Goal: Check status

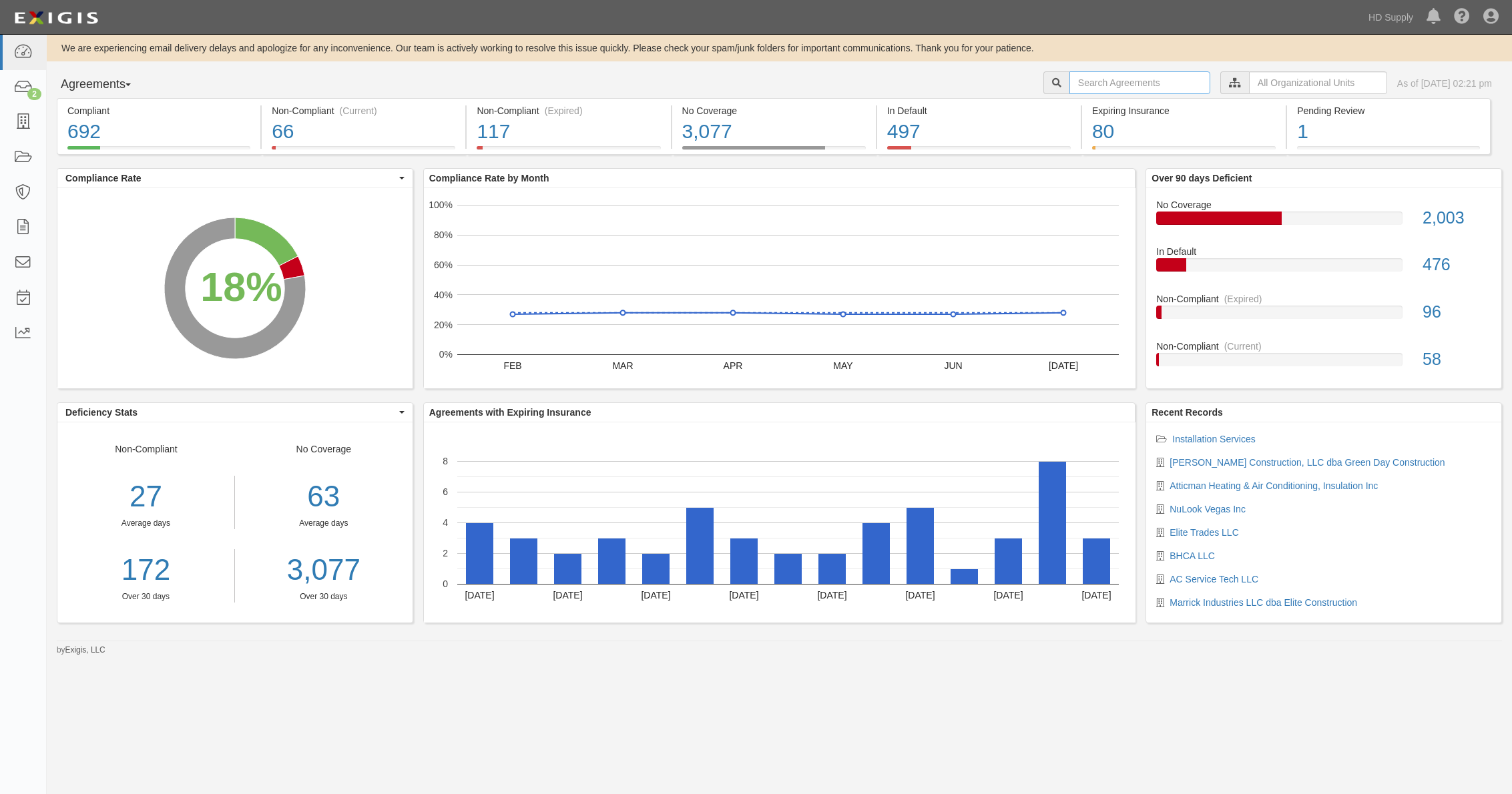
click at [1139, 86] on input "text" at bounding box center [1139, 82] width 140 height 23
type input "M3"
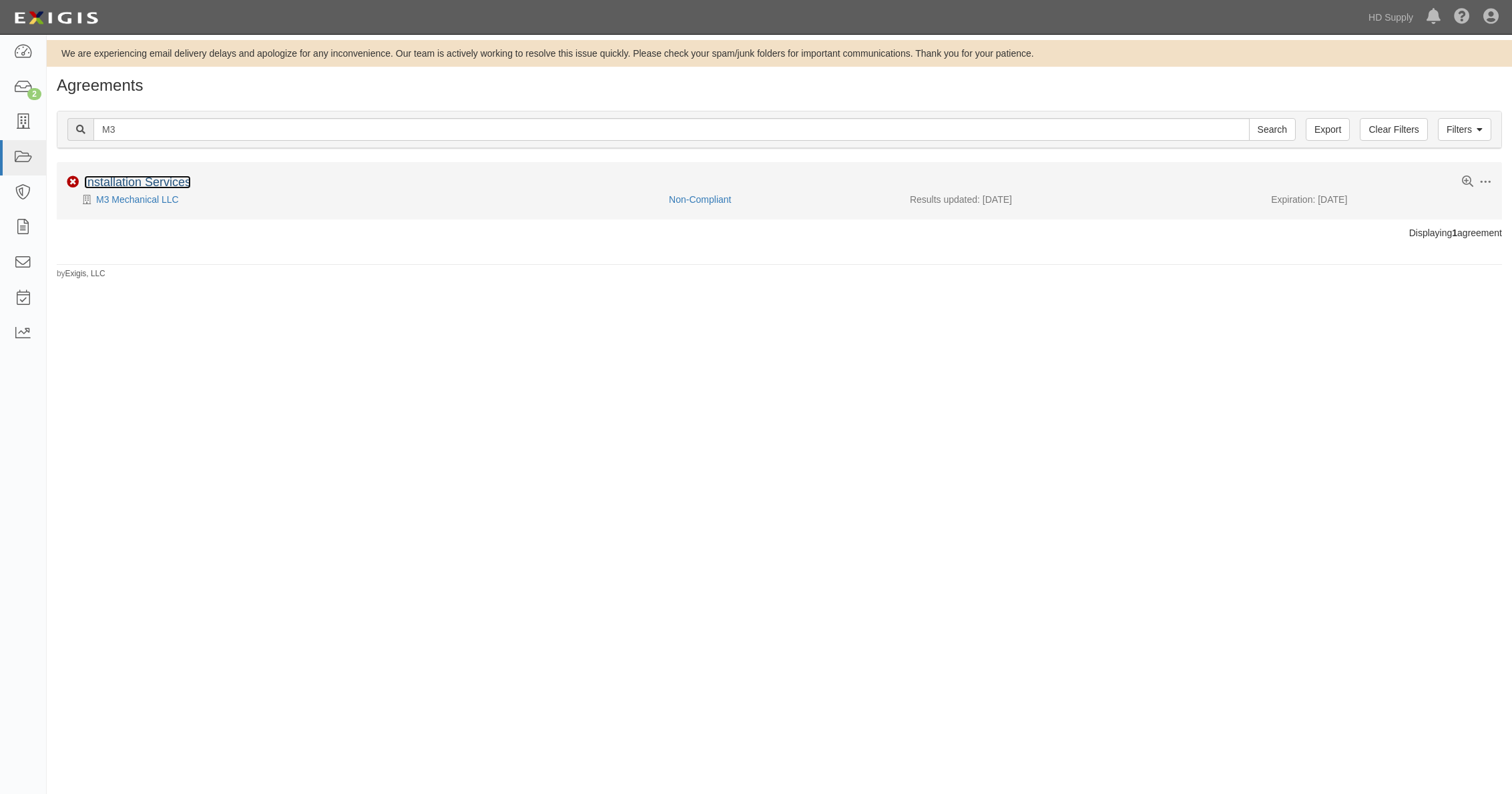
click at [131, 184] on link "Installation Services" at bounding box center [137, 181] width 107 height 14
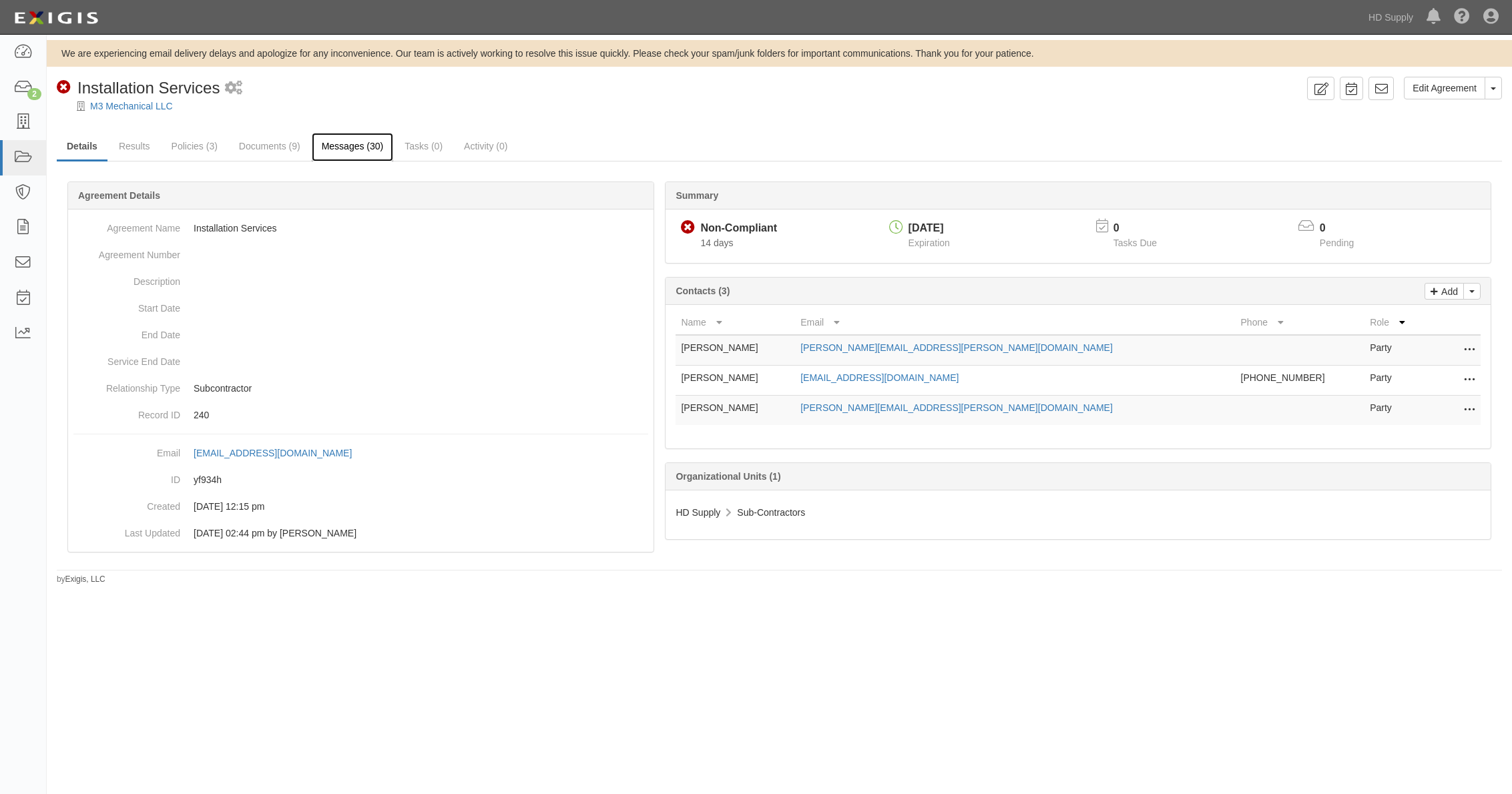
click at [347, 149] on link "Messages (30)" at bounding box center [353, 147] width 82 height 28
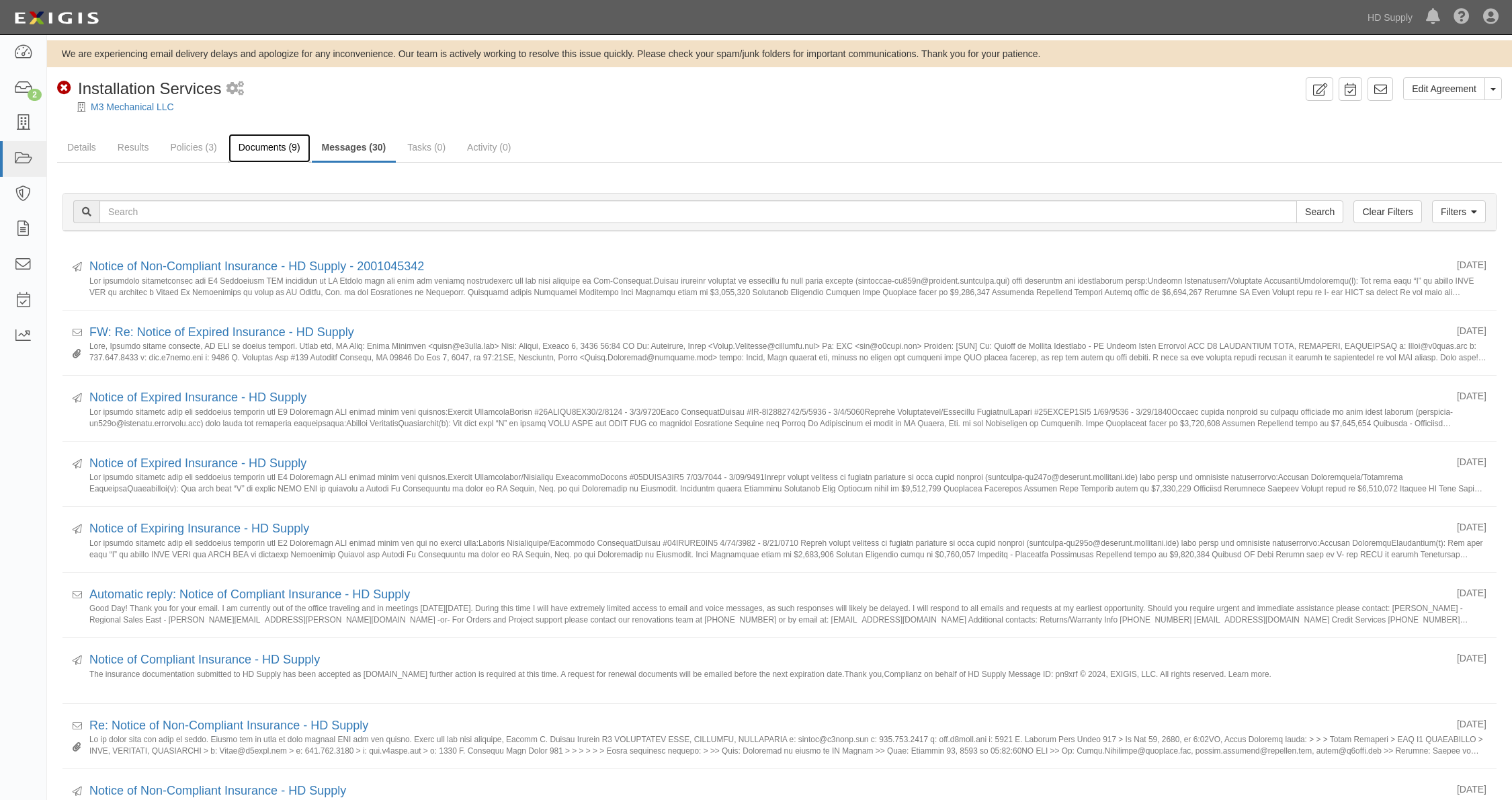
click at [259, 149] on link "Documents (9)" at bounding box center [269, 148] width 82 height 28
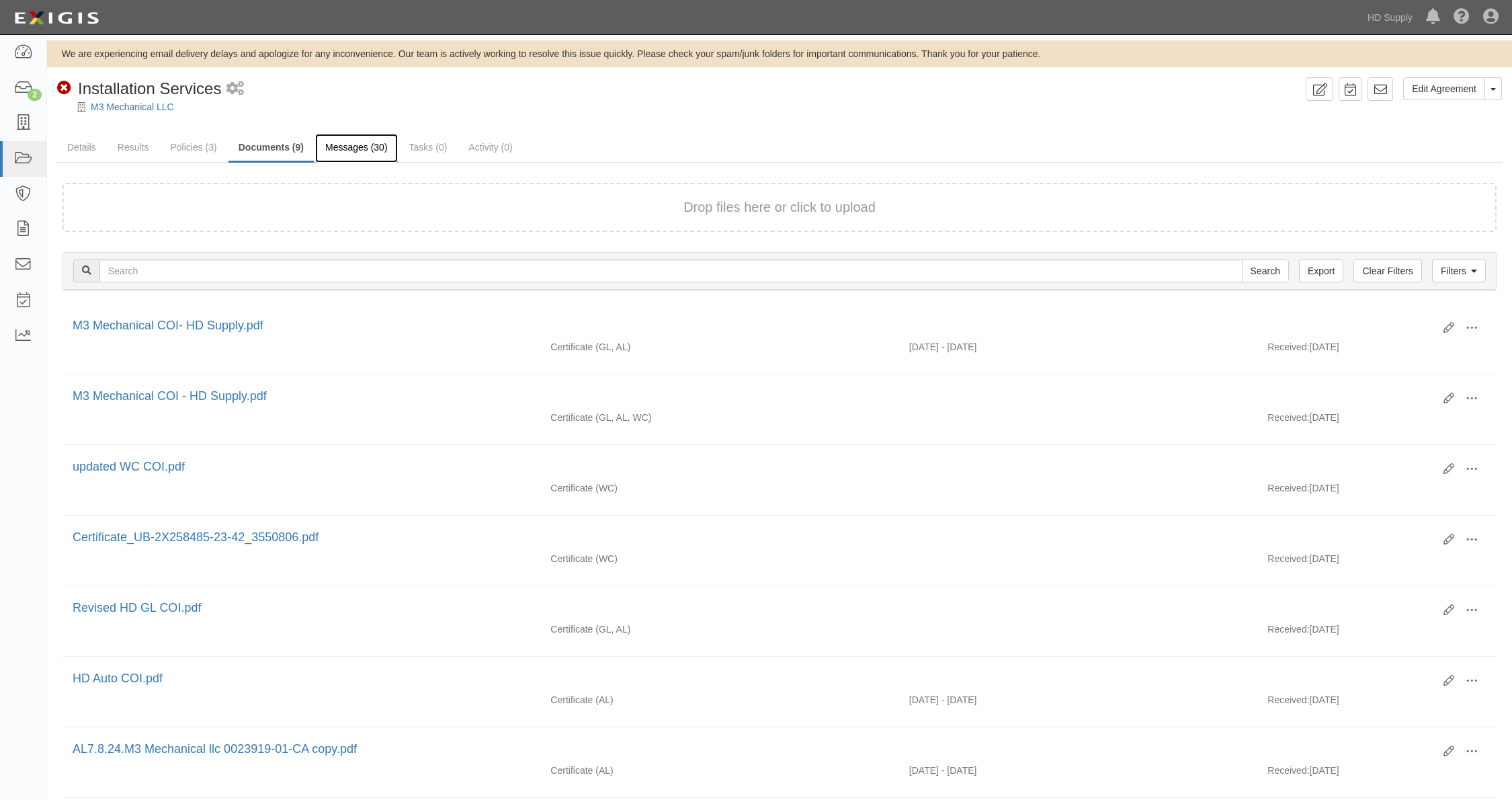
click at [342, 144] on link "Messages (30)" at bounding box center [356, 148] width 83 height 28
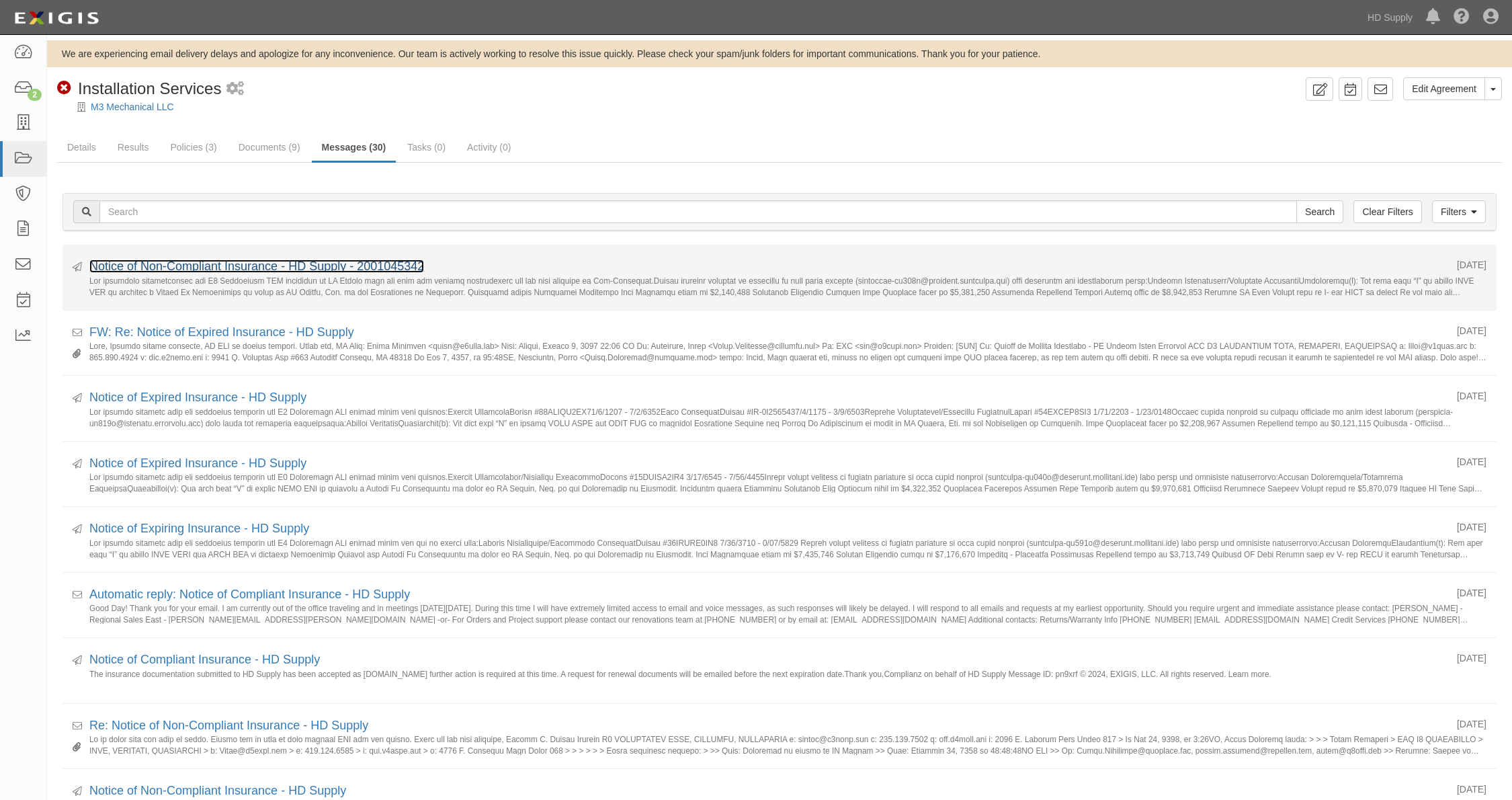
click at [261, 262] on link "Notice of Non-Compliant Insurance - HD Supply - 2001045342" at bounding box center [256, 265] width 334 height 14
